Goal: Task Accomplishment & Management: Manage account settings

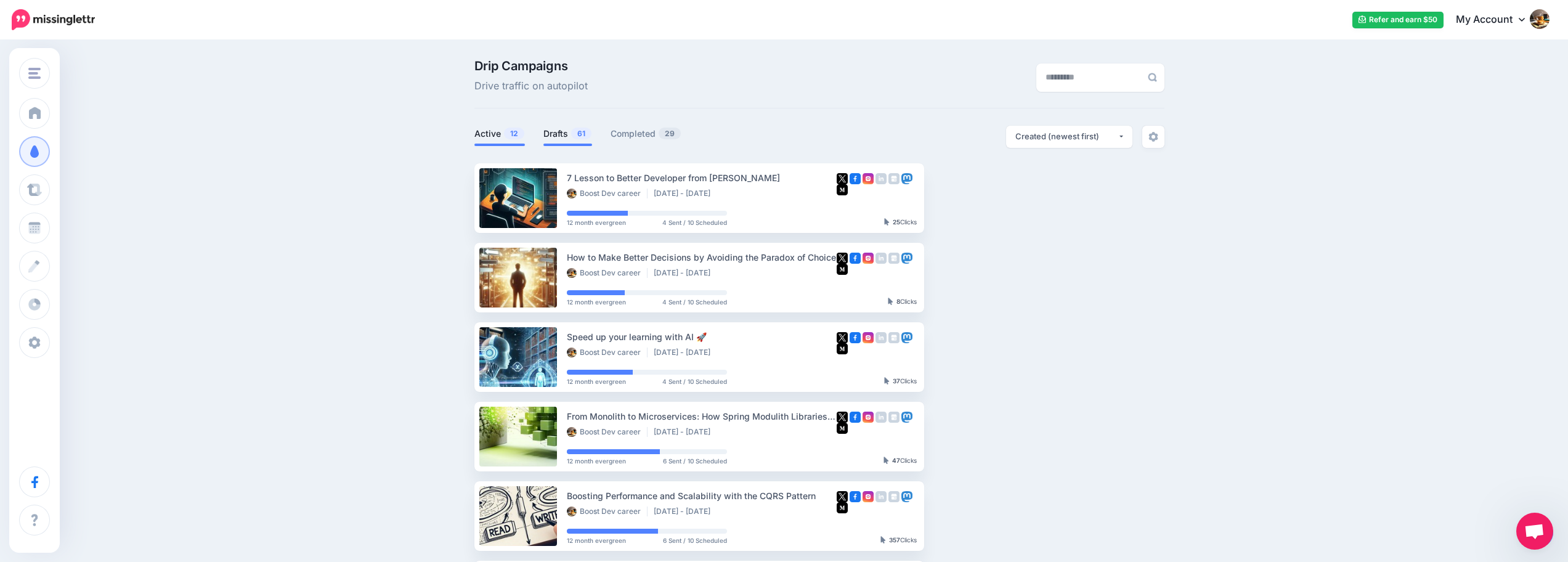
click at [560, 137] on link "Drafts 61" at bounding box center [568, 134] width 48 height 15
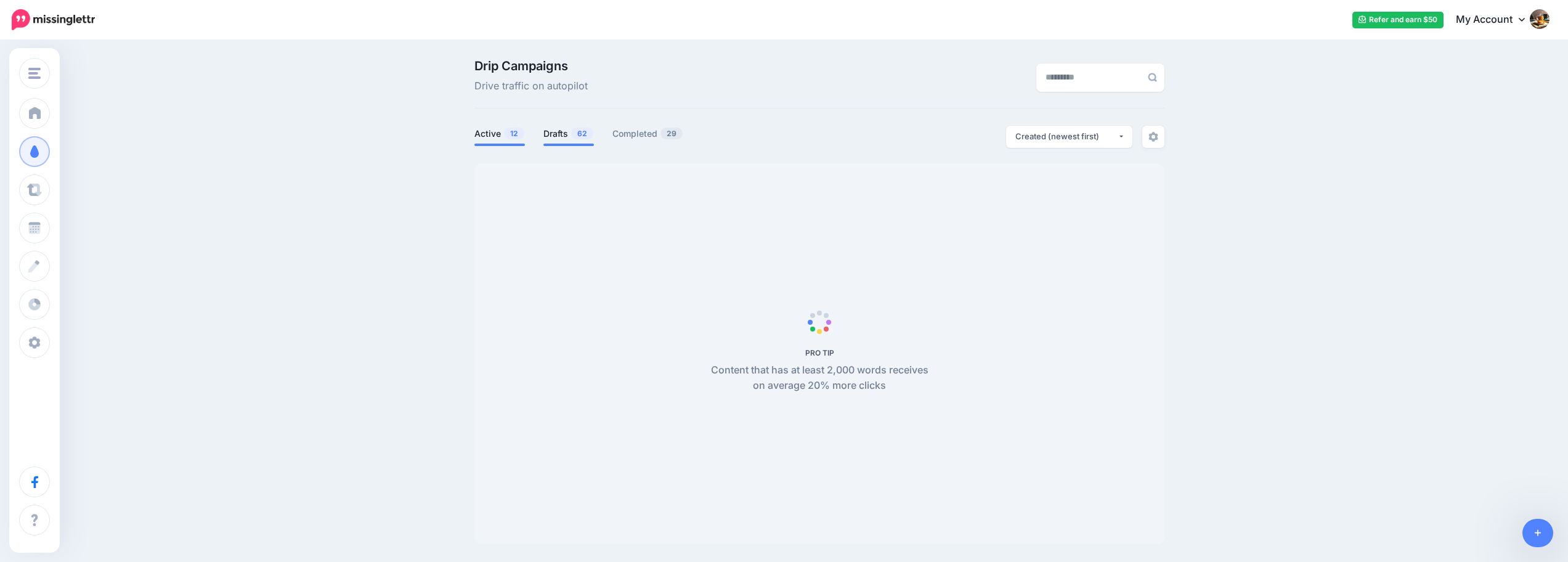
click at [576, 134] on span "62" at bounding box center [582, 133] width 22 height 12
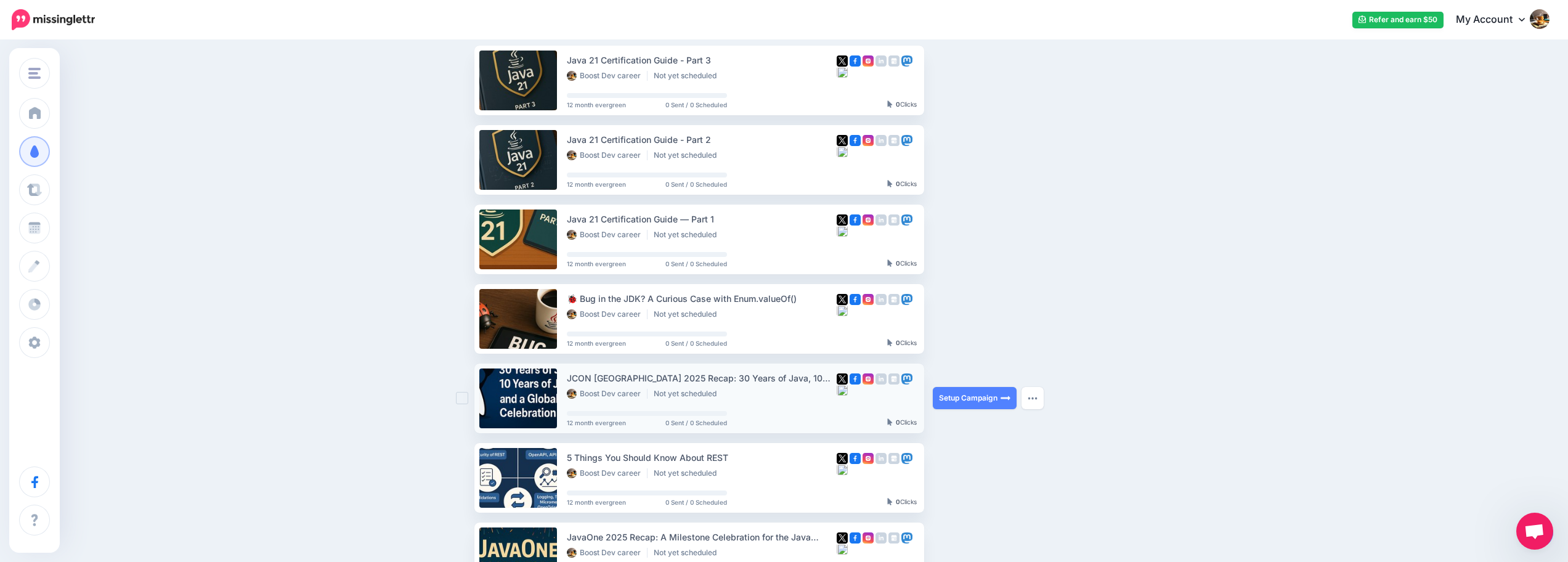
scroll to position [132, 0]
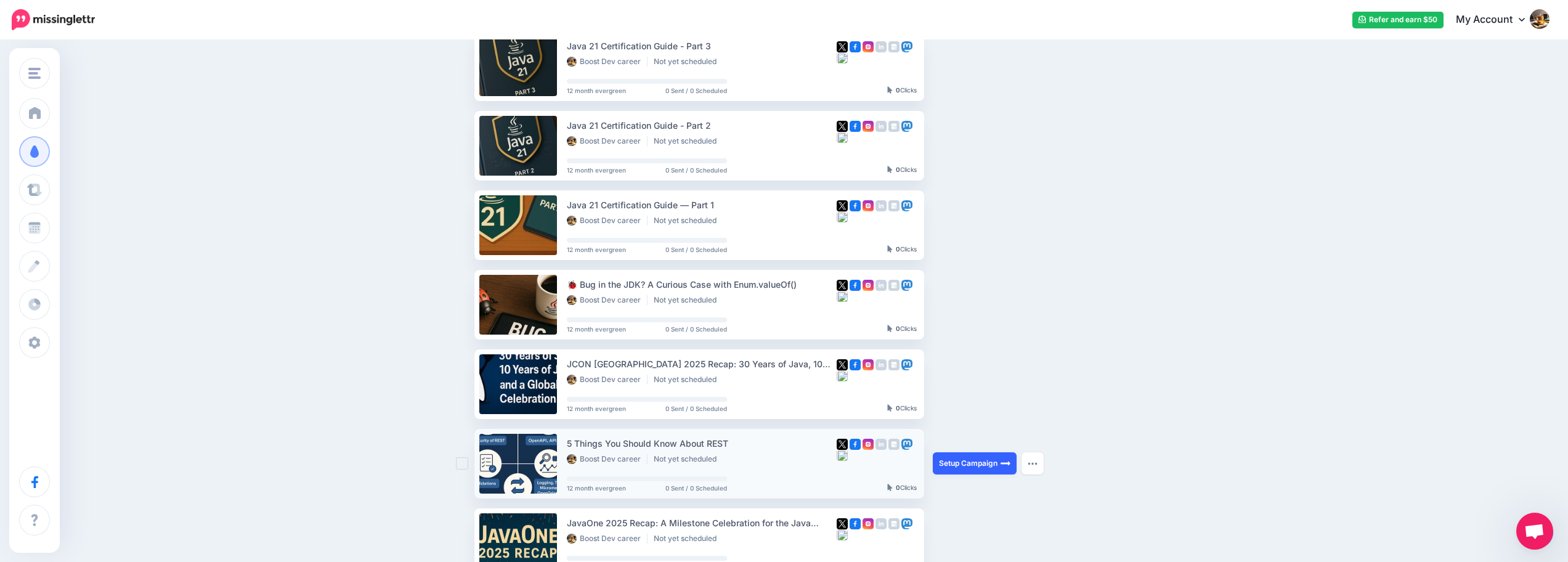
click at [982, 460] on link "Setup Campaign" at bounding box center [974, 463] width 84 height 22
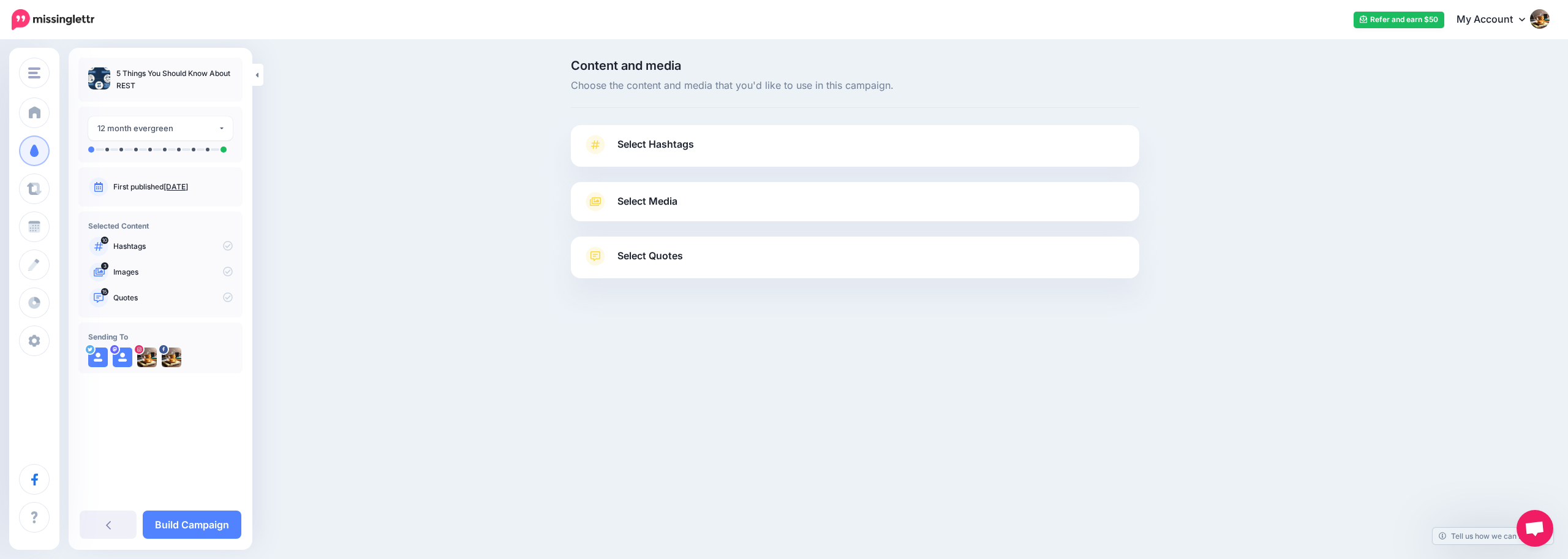
click at [666, 147] on span "Select Hashtags" at bounding box center [656, 144] width 76 height 17
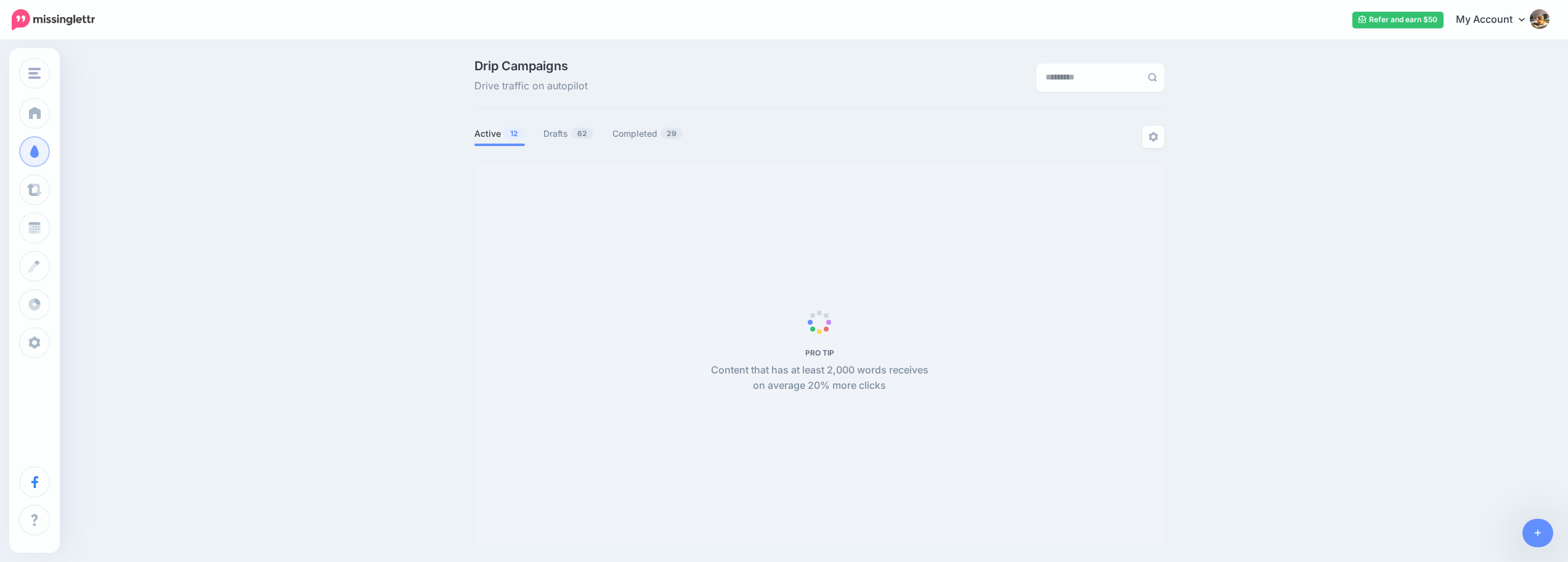
scroll to position [106, 0]
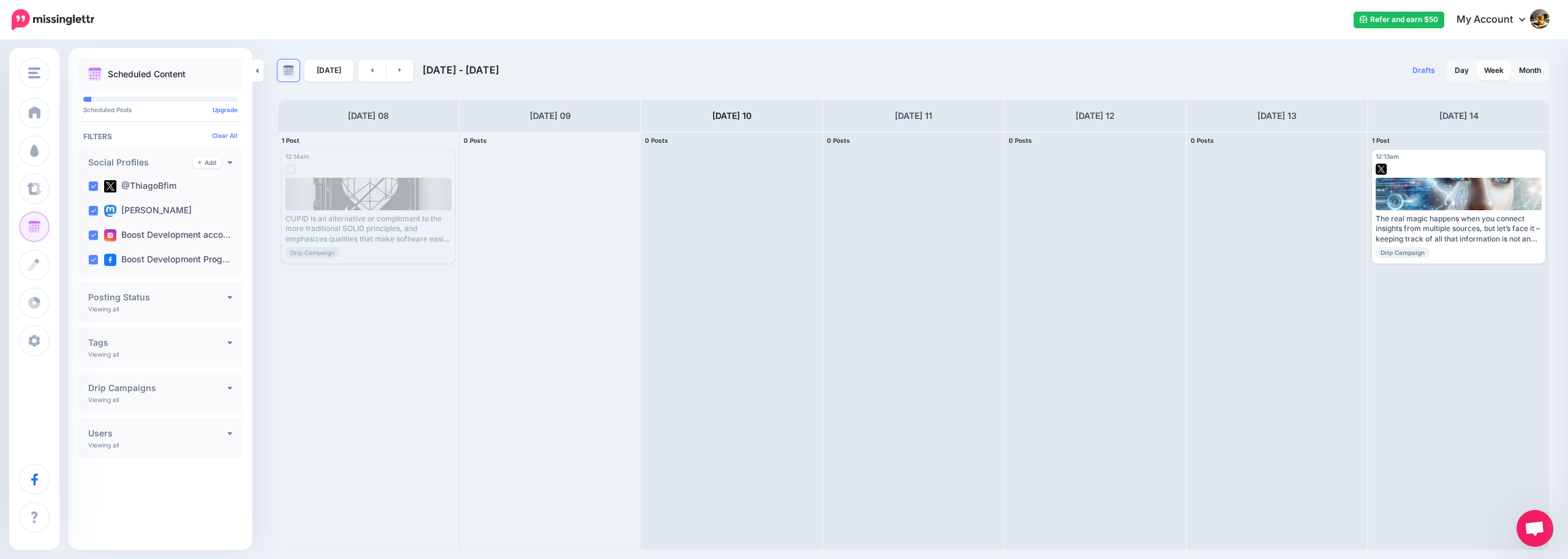
click at [297, 72] on link at bounding box center [288, 70] width 22 height 22
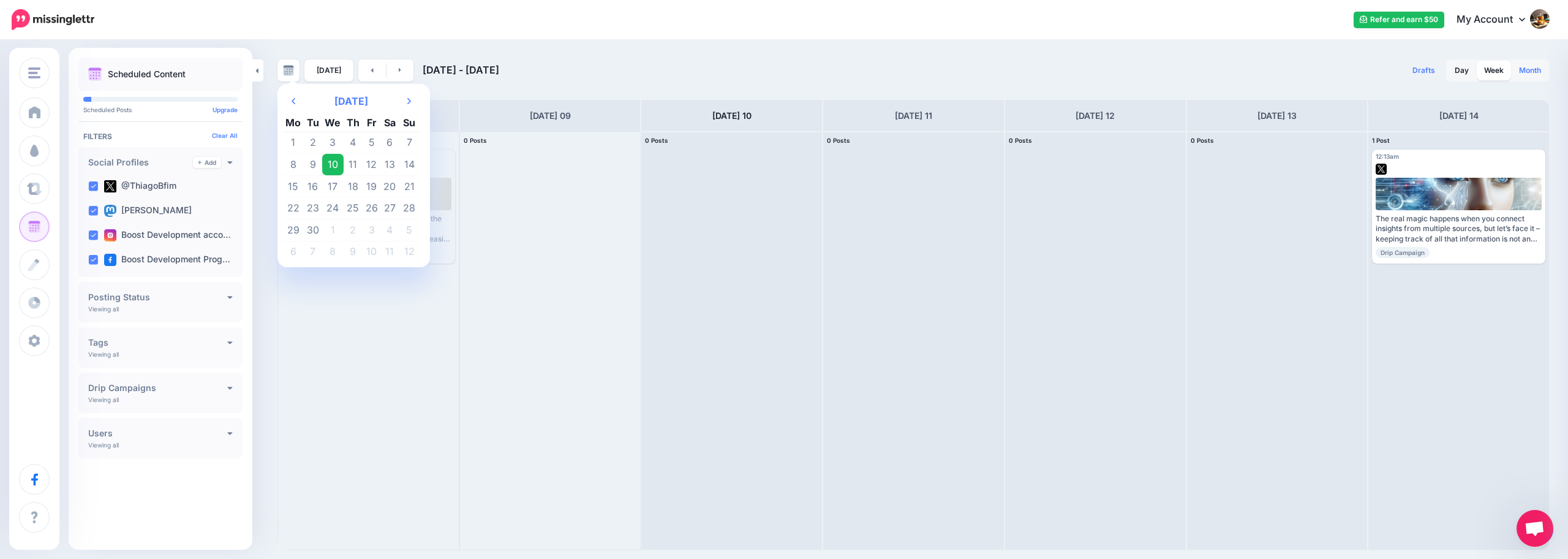
click at [1532, 70] on link "Month" at bounding box center [1530, 70] width 36 height 20
